Goal: Navigation & Orientation: Find specific page/section

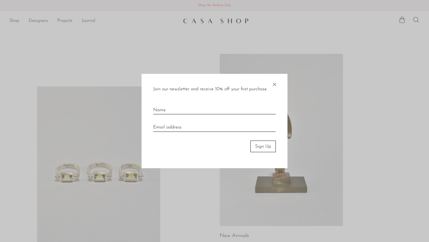
click at [274, 82] on span "×" at bounding box center [274, 83] width 6 height 19
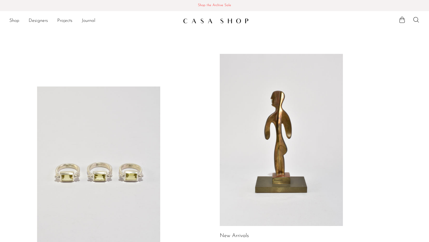
click at [41, 25] on li "Designers" at bounding box center [38, 21] width 19 height 10
click at [41, 19] on link "Designers" at bounding box center [38, 21] width 19 height 8
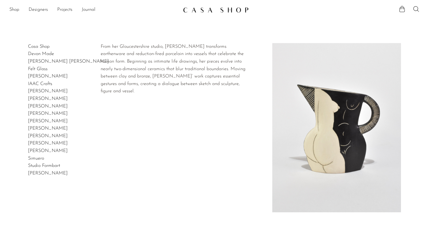
click at [33, 97] on link "[PERSON_NAME]" at bounding box center [48, 99] width 40 height 5
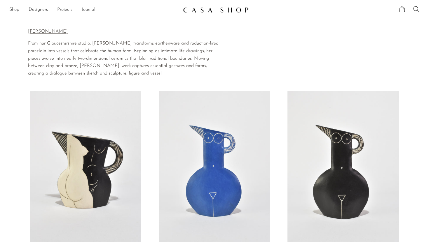
click at [16, 9] on link "Shop" at bounding box center [14, 10] width 10 height 8
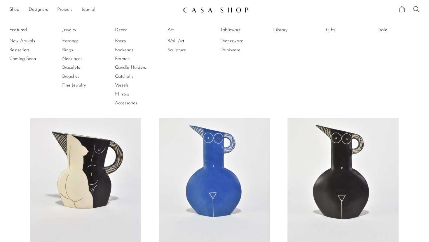
click at [377, 31] on ul "Featured New Arrivals Bestsellers Coming Soon Jewelry Jewelry All Earrings Ring…" at bounding box center [214, 66] width 429 height 103
click at [383, 29] on link "Sale" at bounding box center [400, 30] width 44 height 6
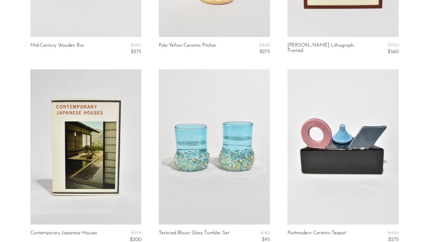
scroll to position [736, 0]
